Goal: Transaction & Acquisition: Purchase product/service

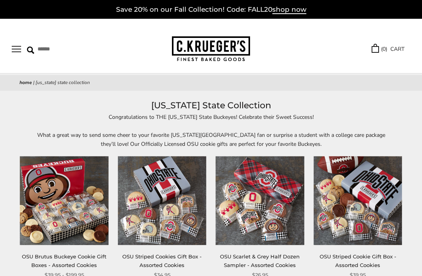
click at [20, 46] on button "Open navigation" at bounding box center [16, 49] width 9 height 7
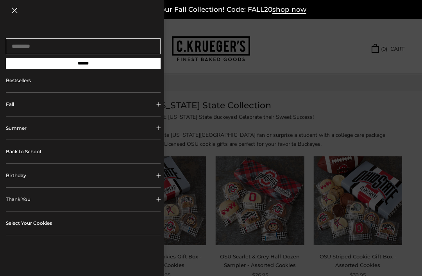
click at [30, 220] on link "Select Your Cookies" at bounding box center [83, 222] width 155 height 23
click at [27, 86] on link "Bestsellers" at bounding box center [83, 80] width 155 height 23
click at [22, 157] on link "Back to School" at bounding box center [83, 151] width 155 height 23
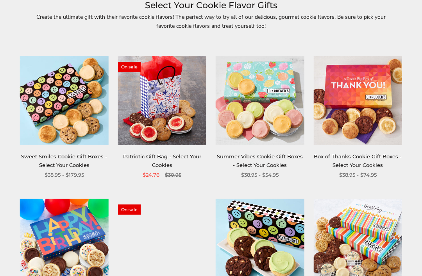
scroll to position [97, 0]
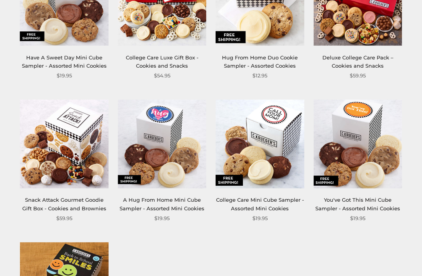
scroll to position [607, 0]
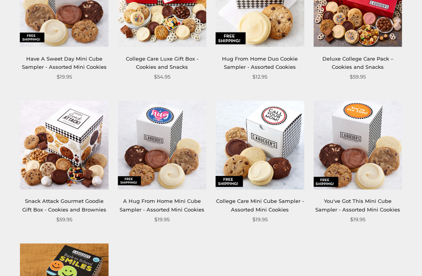
click at [369, 145] on img at bounding box center [358, 145] width 89 height 89
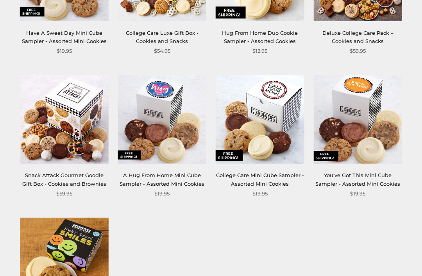
scroll to position [633, 0]
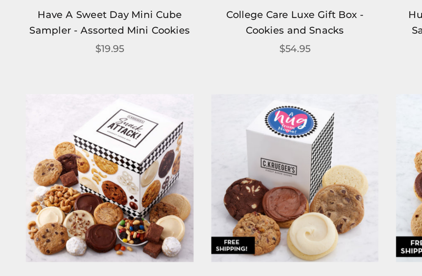
click at [80, 126] on img at bounding box center [64, 119] width 89 height 89
